Goal: Information Seeking & Learning: Learn about a topic

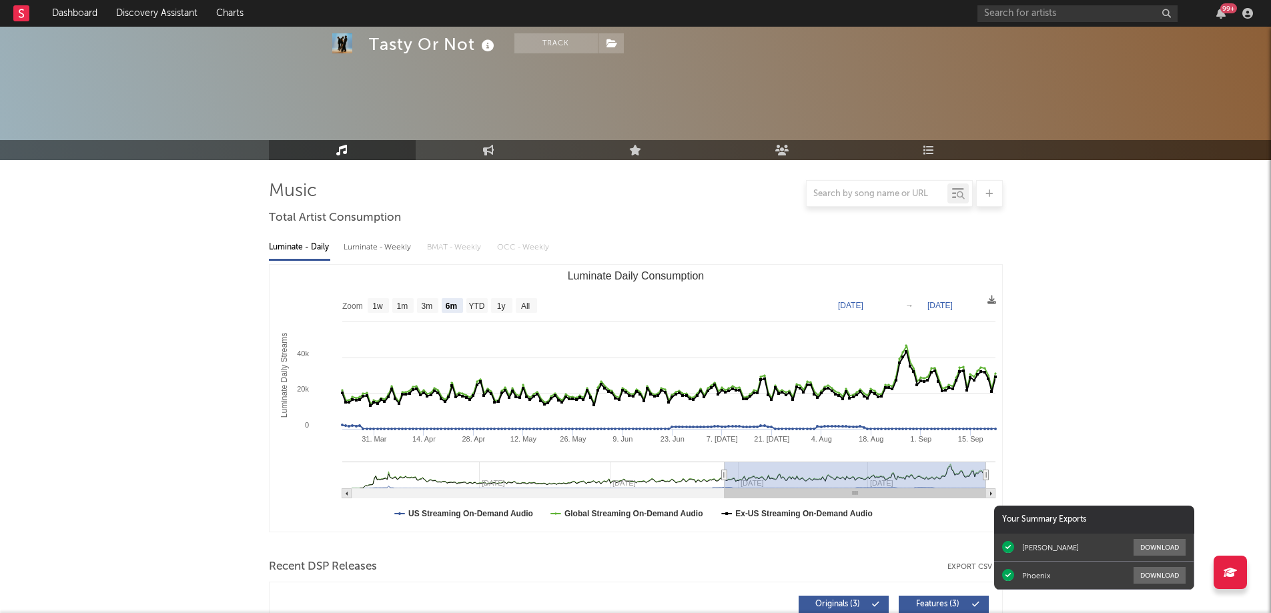
select select "6m"
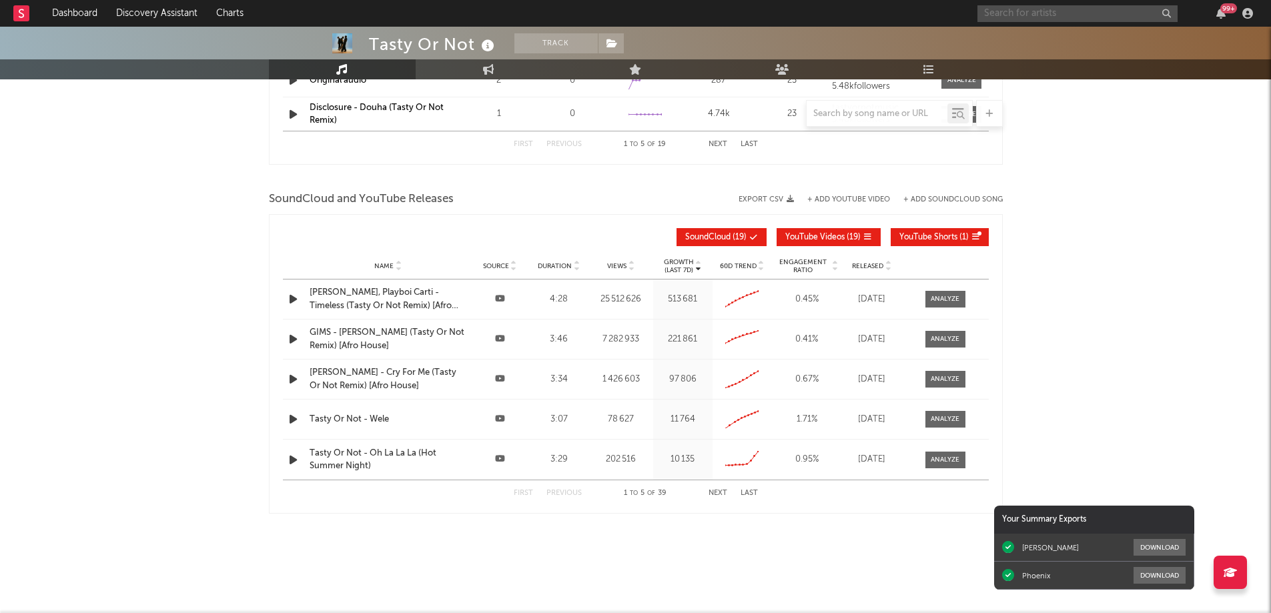
click at [1010, 16] on input "text" at bounding box center [1077, 13] width 200 height 17
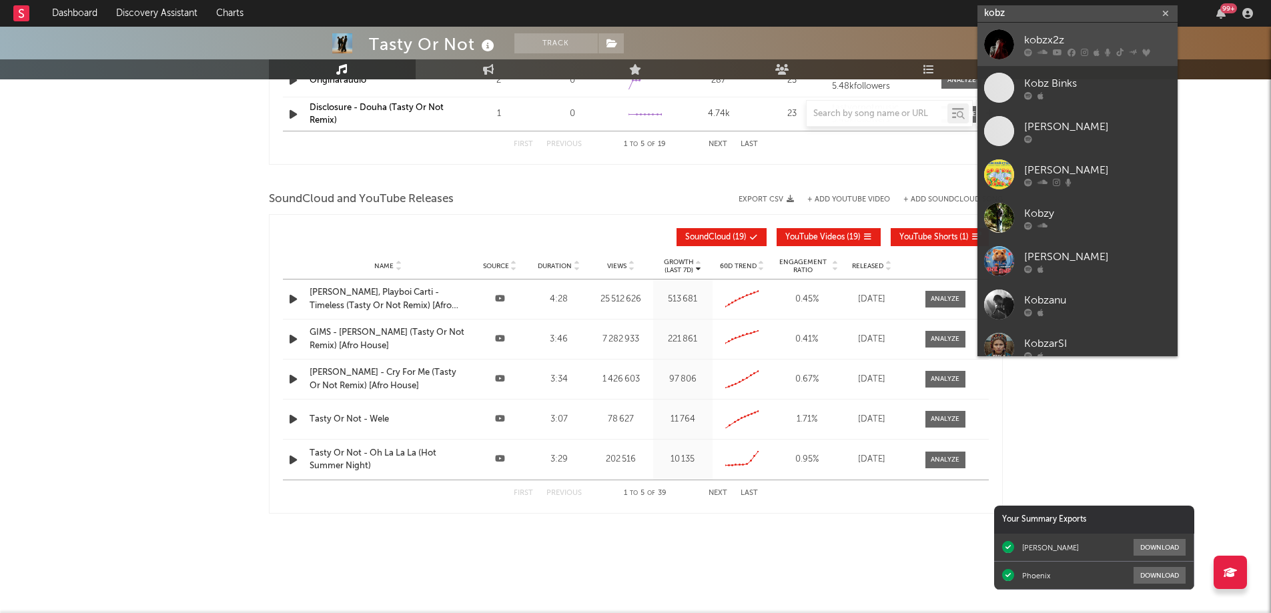
type input "kobz"
drag, startPoint x: 1043, startPoint y: 35, endPoint x: 1063, endPoint y: 282, distance: 247.6
click at [1044, 36] on div "kobzx2z" at bounding box center [1097, 40] width 147 height 16
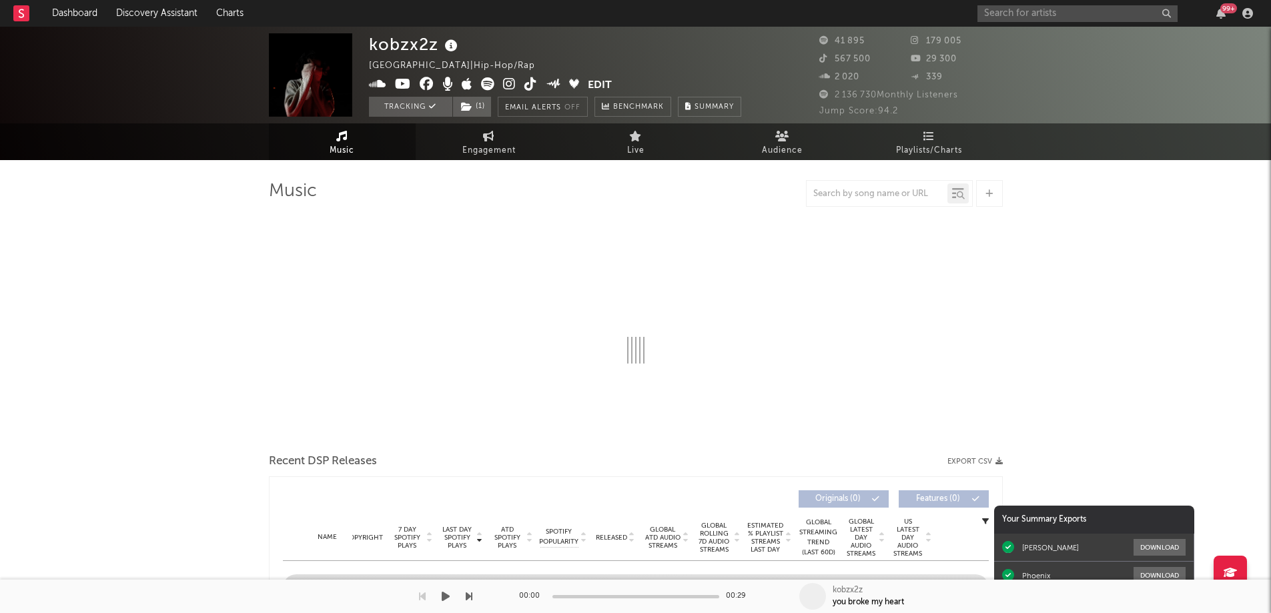
select select "6m"
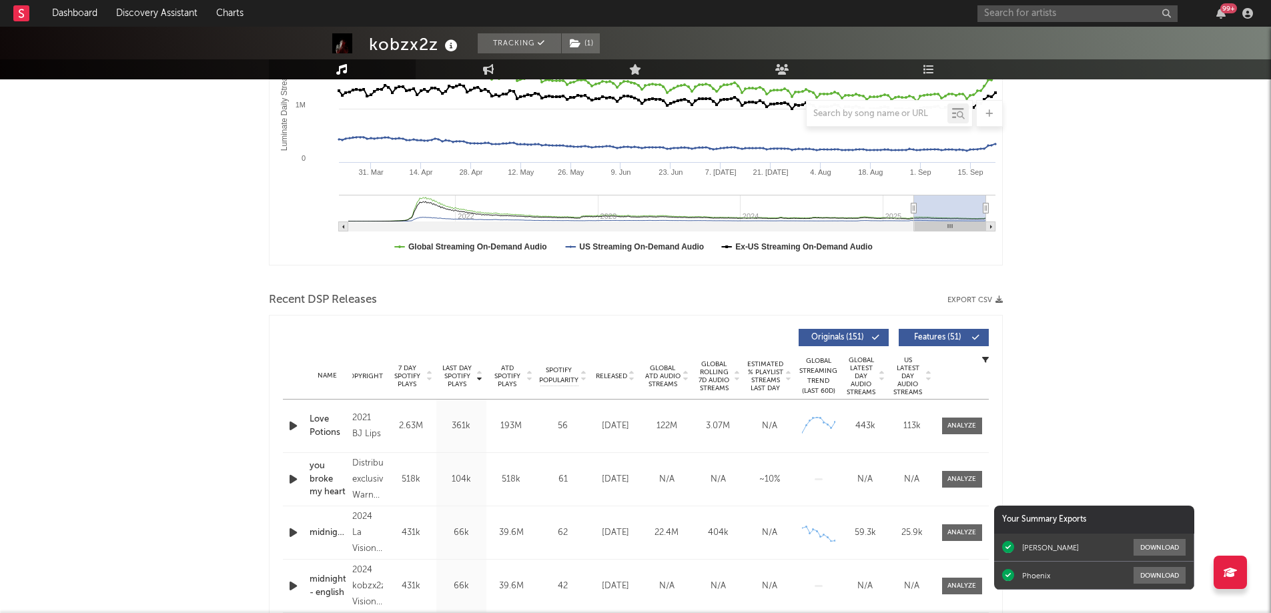
scroll to position [400, 0]
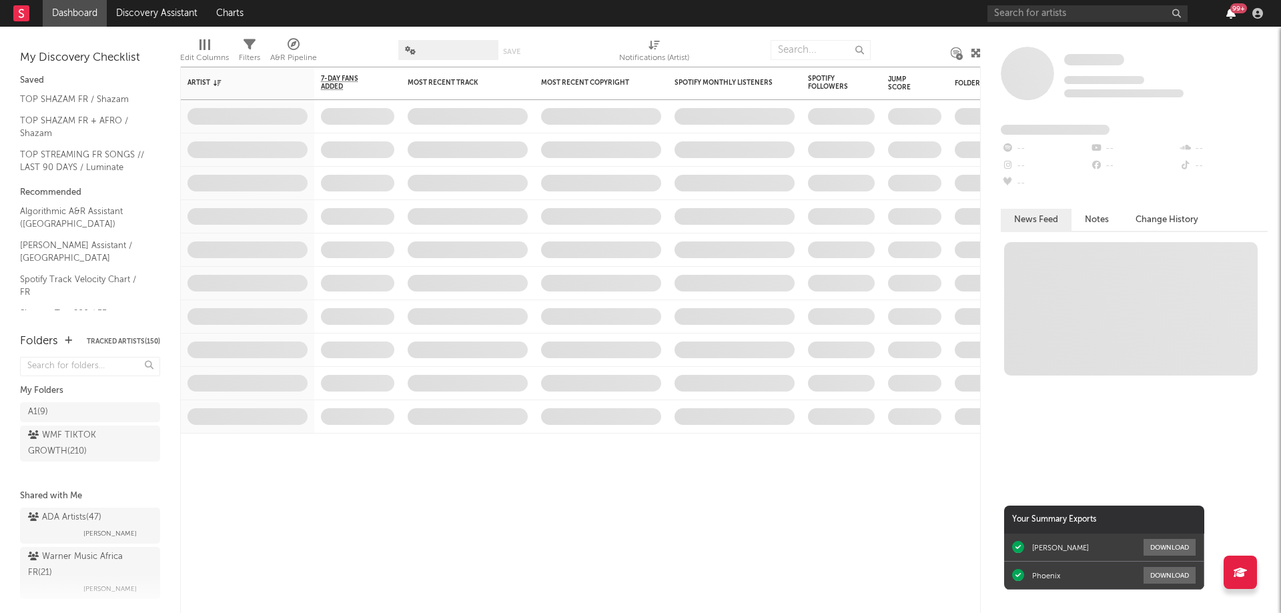
click at [1233, 15] on icon "button" at bounding box center [1230, 13] width 9 height 11
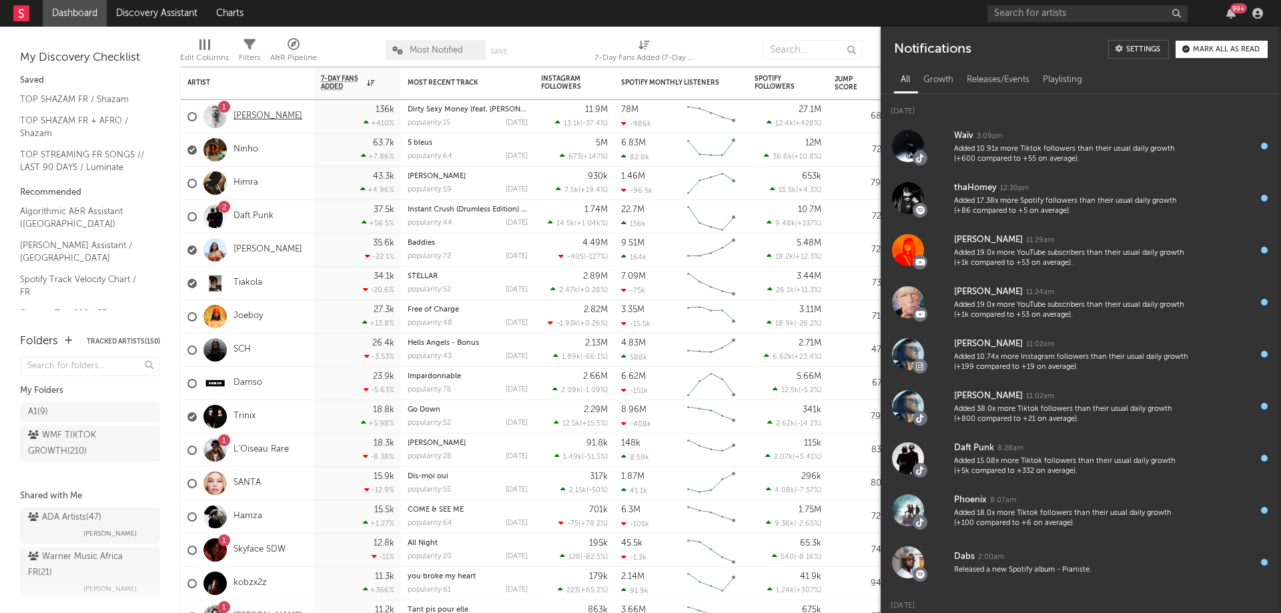
click at [266, 114] on link "[PERSON_NAME]" at bounding box center [267, 116] width 69 height 11
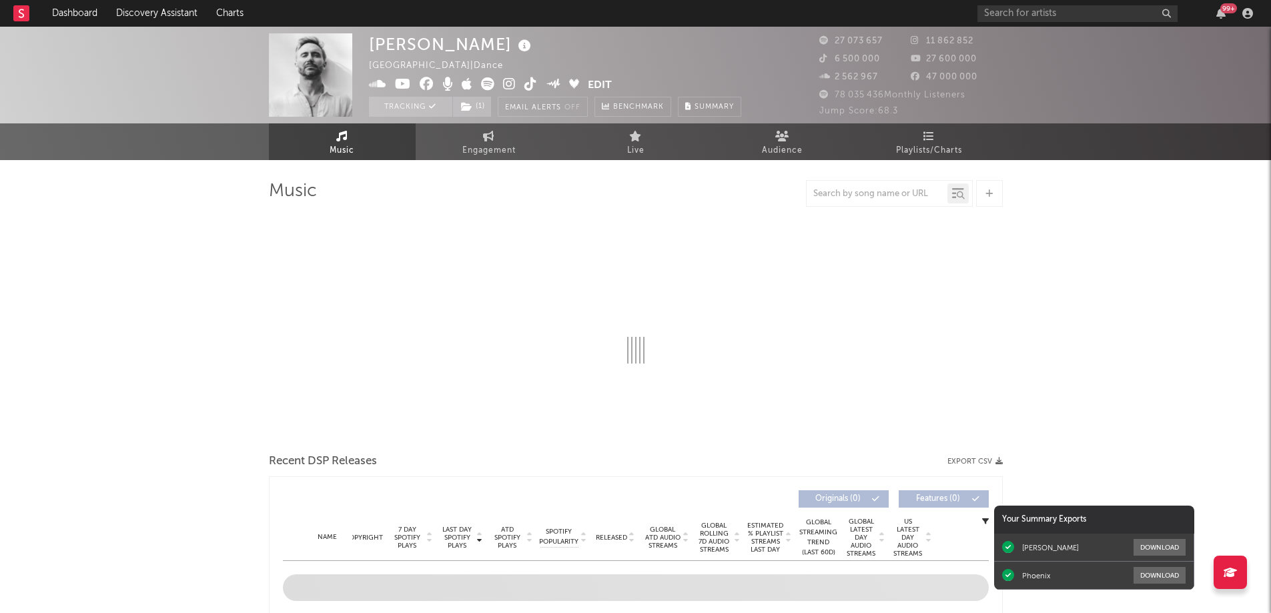
select select "6m"
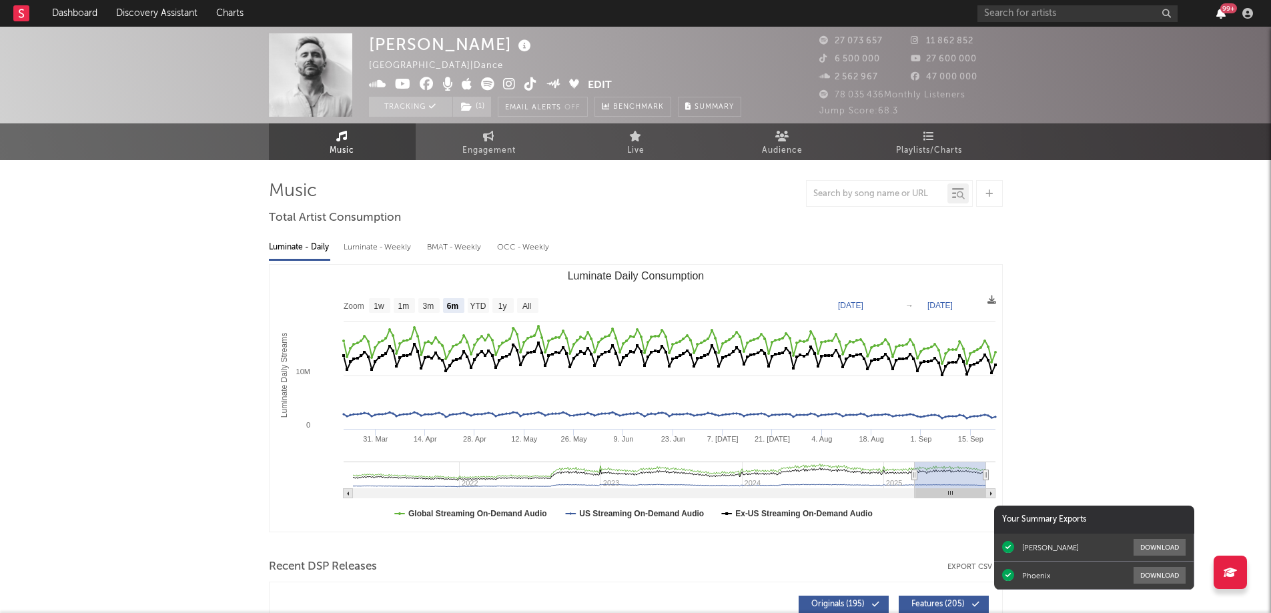
click at [1221, 14] on icon "button" at bounding box center [1220, 13] width 9 height 11
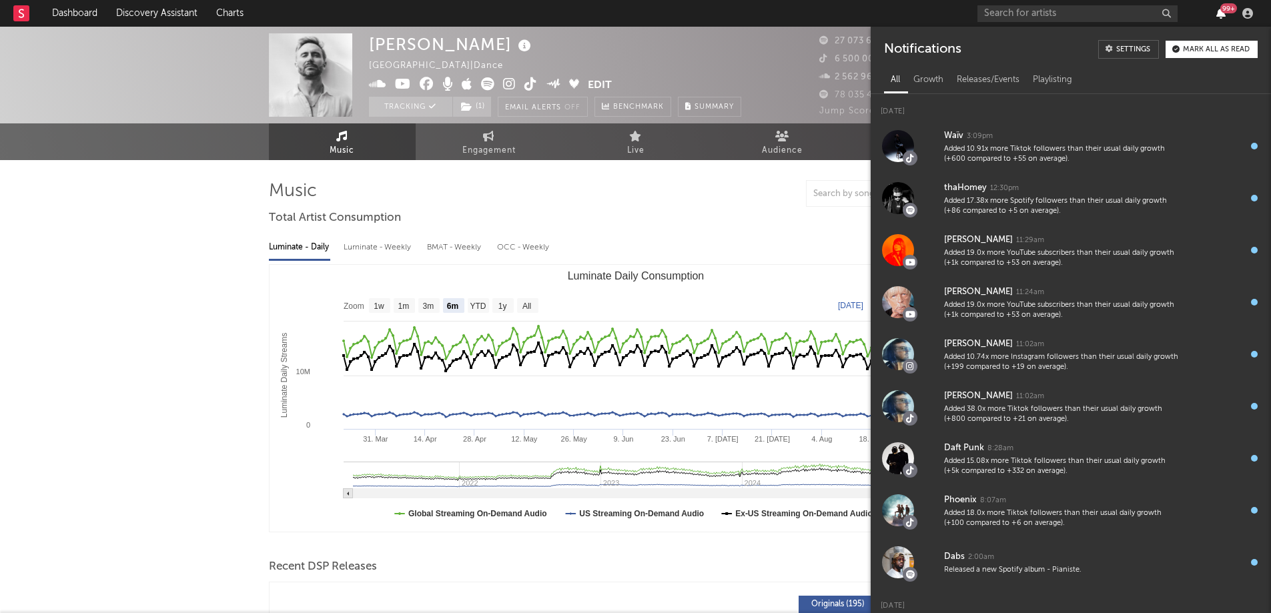
click at [1221, 13] on icon "button" at bounding box center [1220, 13] width 9 height 11
